Goal: Task Accomplishment & Management: Manage account settings

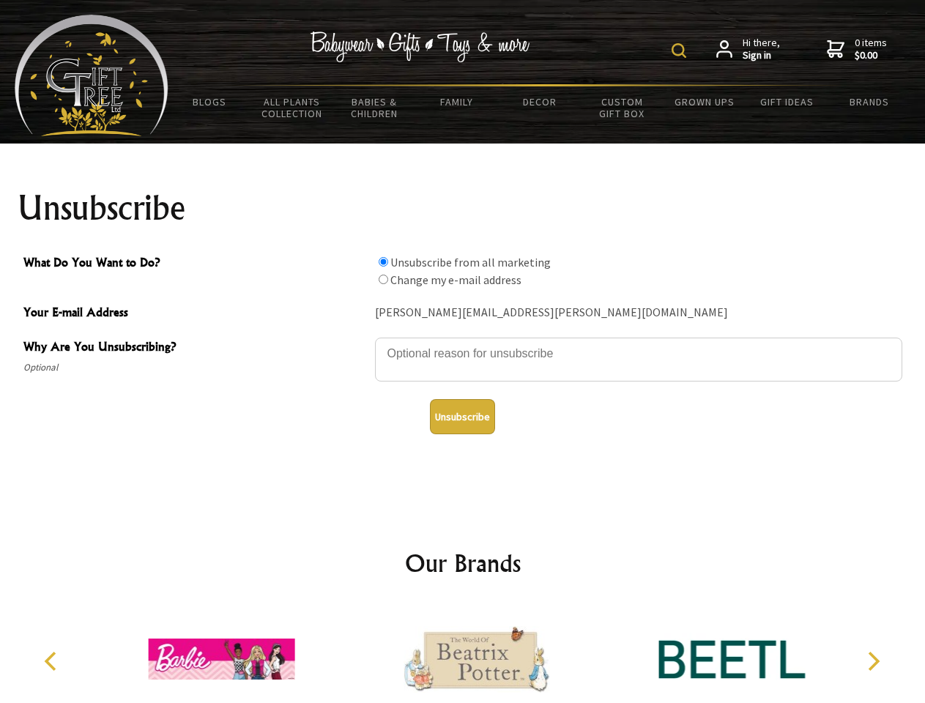
click at [681, 51] on img at bounding box center [679, 50] width 15 height 15
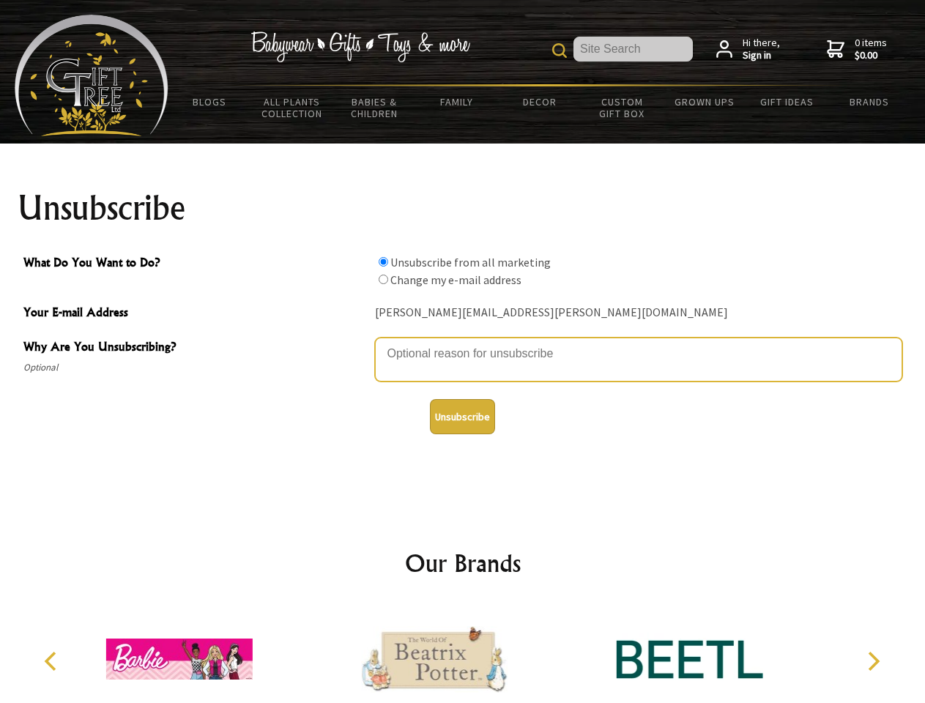
click at [463, 343] on textarea "Why Are You Unsubscribing?" at bounding box center [638, 360] width 527 height 44
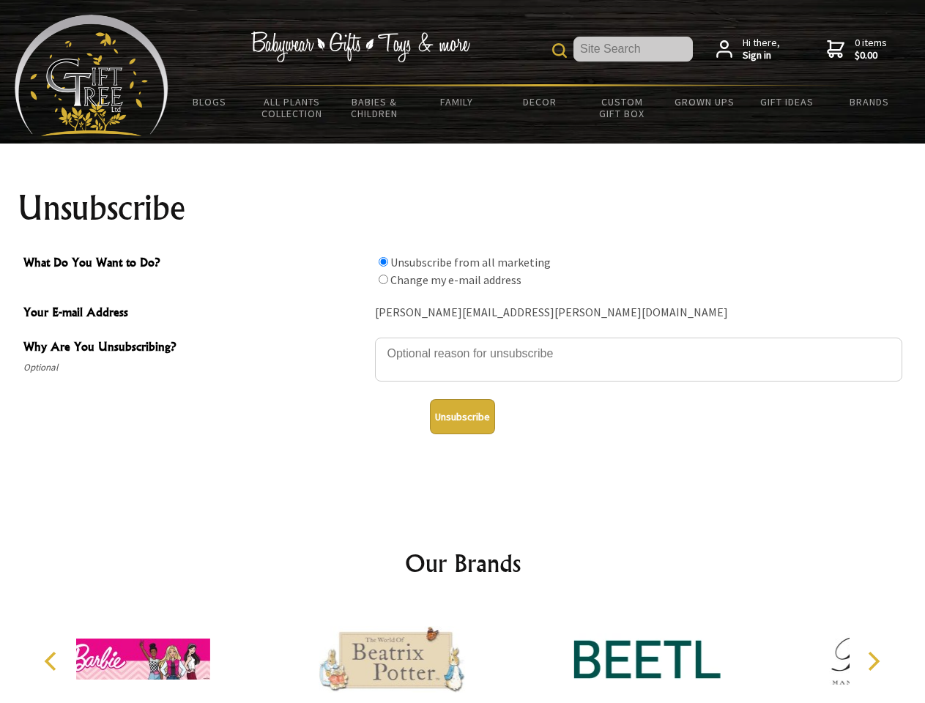
click at [383, 261] on input "What Do You Want to Do?" at bounding box center [384, 262] width 10 height 10
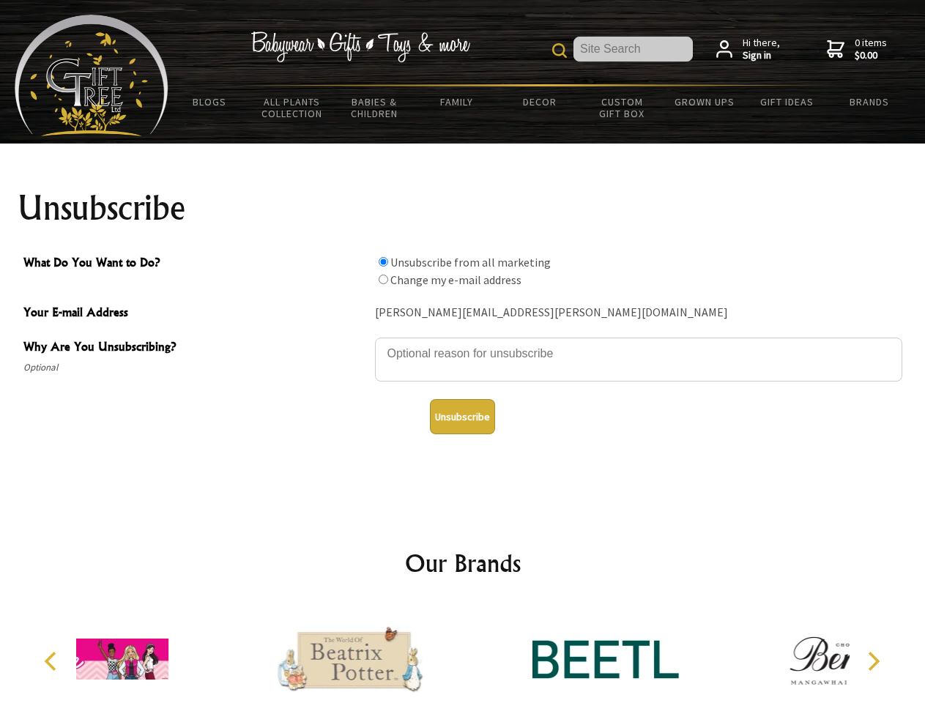
click at [383, 279] on input "What Do You Want to Do?" at bounding box center [384, 280] width 10 height 10
radio input "true"
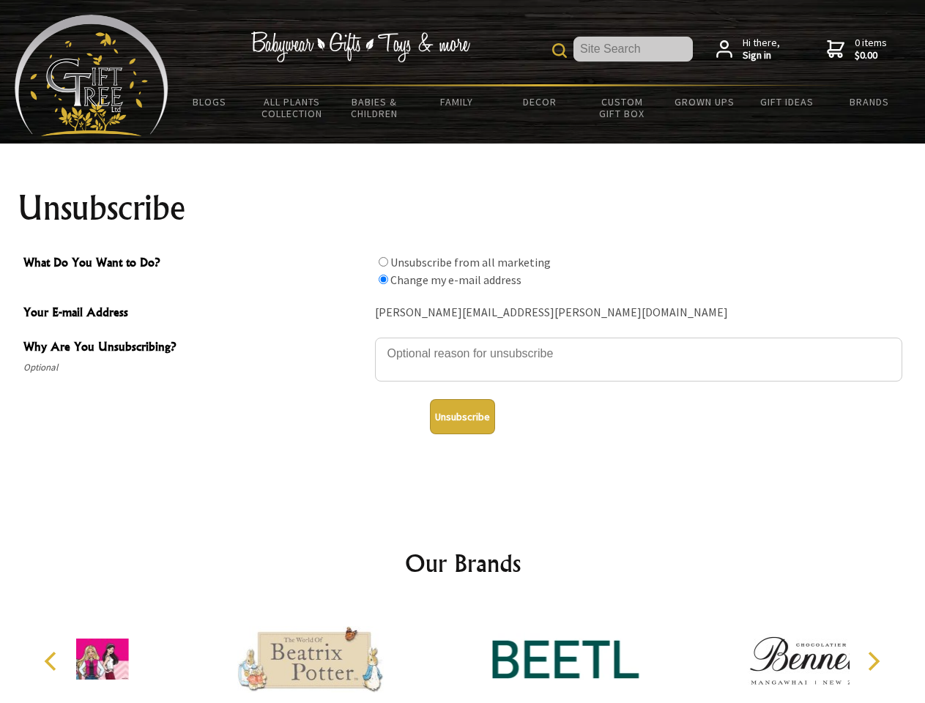
click at [462, 417] on button "Unsubscribe" at bounding box center [462, 416] width 65 height 35
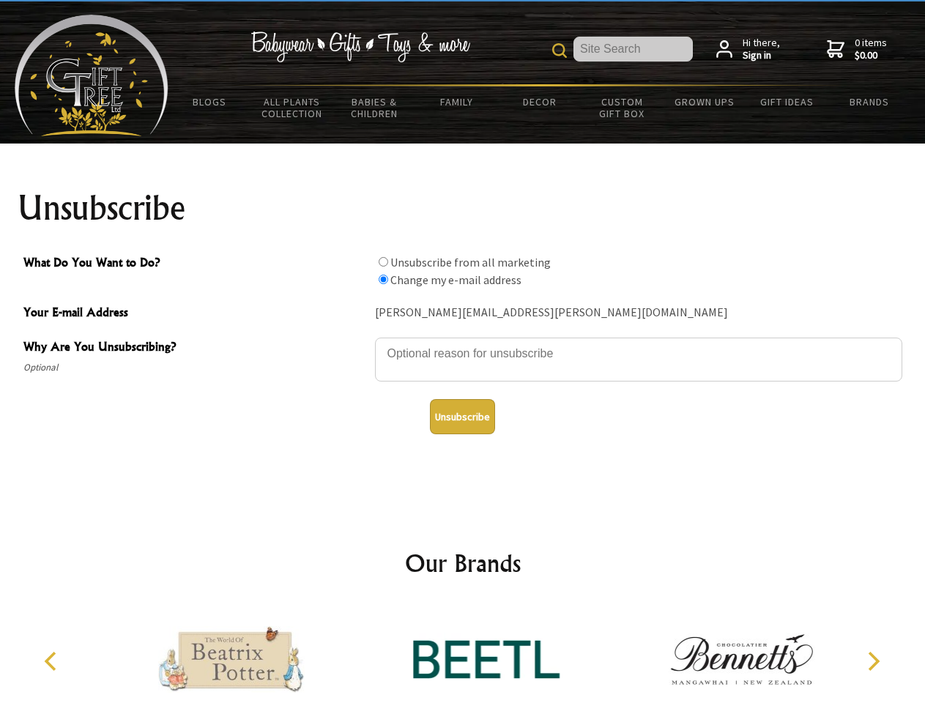
click at [53, 661] on icon "Previous" at bounding box center [51, 661] width 19 height 19
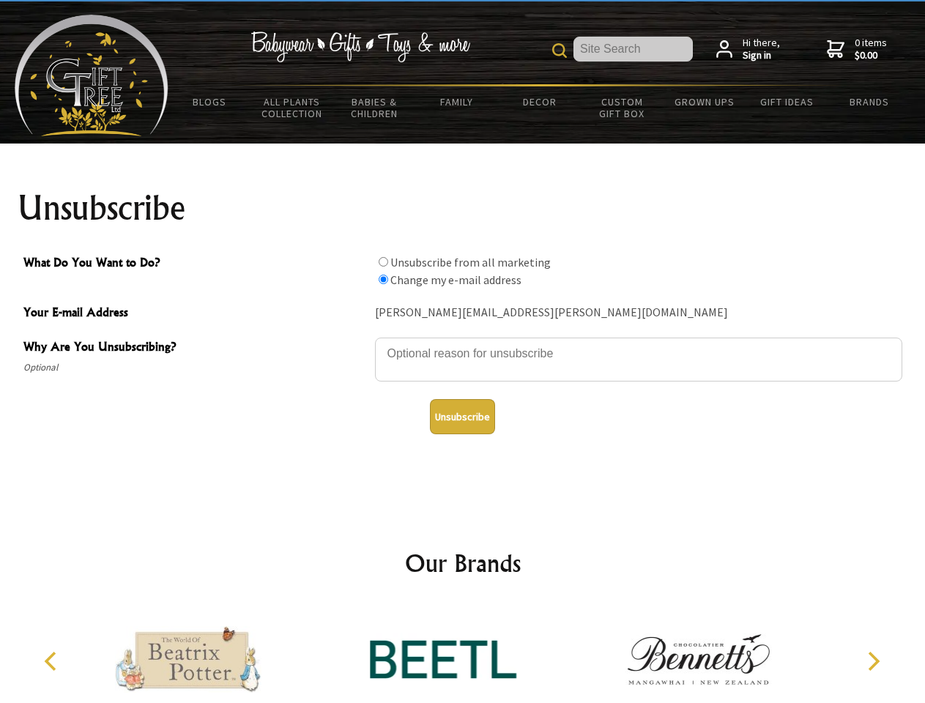
click at [873, 661] on icon "Next" at bounding box center [872, 661] width 19 height 19
